Goal: Find specific page/section: Find specific page/section

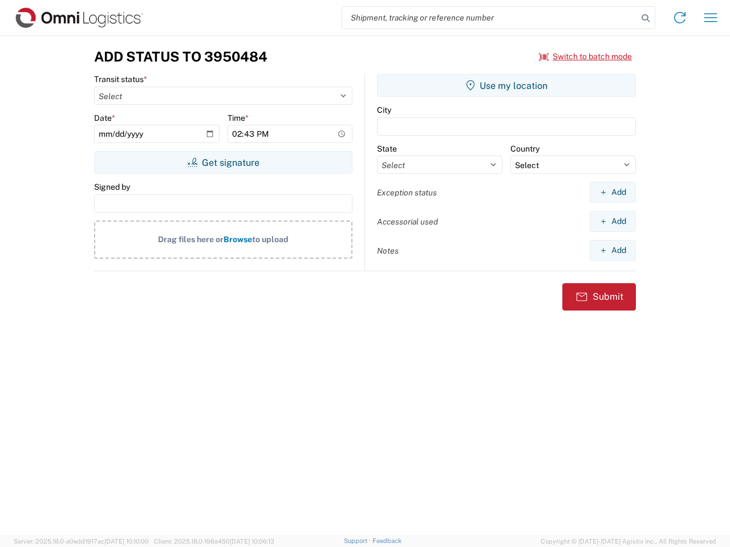
click at [490, 18] on input "search" at bounding box center [489, 18] width 295 height 22
click at [646, 18] on icon at bounding box center [646, 18] width 16 height 16
click at [680, 18] on icon at bounding box center [680, 18] width 18 height 18
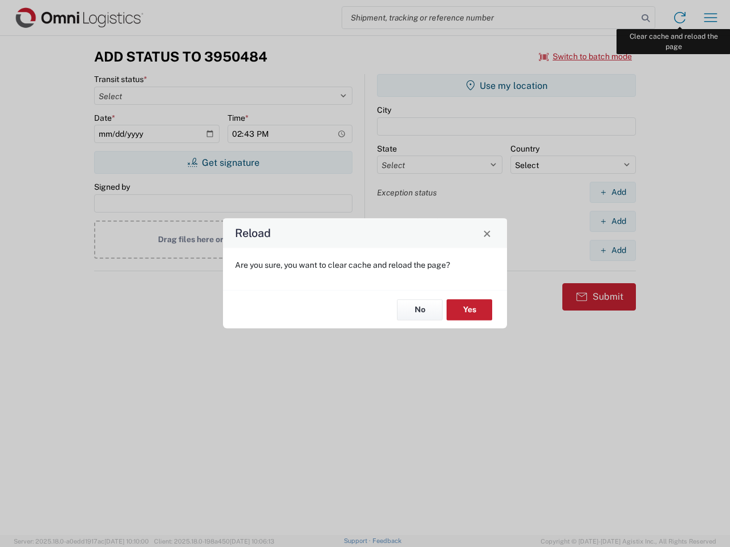
click at [711, 18] on div "Reload Are you sure, you want to clear cache and reload the page? No Yes" at bounding box center [365, 273] width 730 height 547
click at [586, 56] on div "Reload Are you sure, you want to clear cache and reload the page? No Yes" at bounding box center [365, 273] width 730 height 547
click at [223, 163] on div "Reload Are you sure, you want to clear cache and reload the page? No Yes" at bounding box center [365, 273] width 730 height 547
click at [506, 86] on div "Reload Are you sure, you want to clear cache and reload the page? No Yes" at bounding box center [365, 273] width 730 height 547
click at [613, 192] on div "Reload Are you sure, you want to clear cache and reload the page? No Yes" at bounding box center [365, 273] width 730 height 547
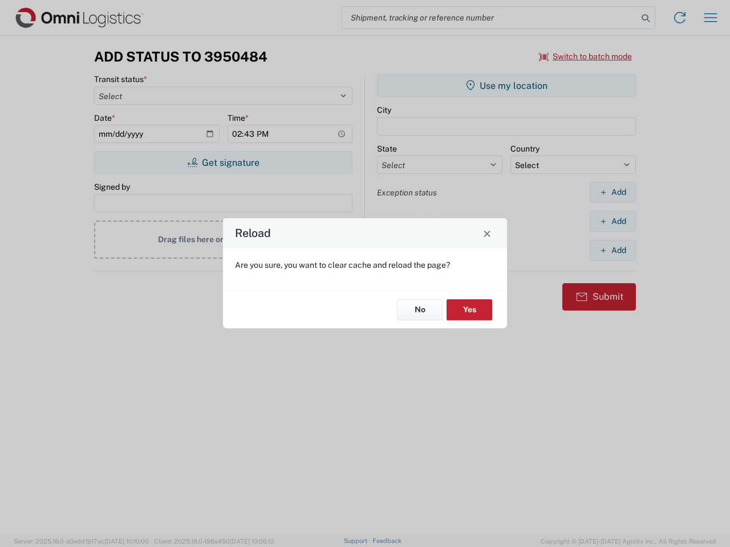
click at [613, 221] on div "Reload Are you sure, you want to clear cache and reload the page? No Yes" at bounding box center [365, 273] width 730 height 547
click at [613, 250] on div "Reload Are you sure, you want to clear cache and reload the page? No Yes" at bounding box center [365, 273] width 730 height 547
